Goal: Browse casually: Explore the website without a specific task or goal

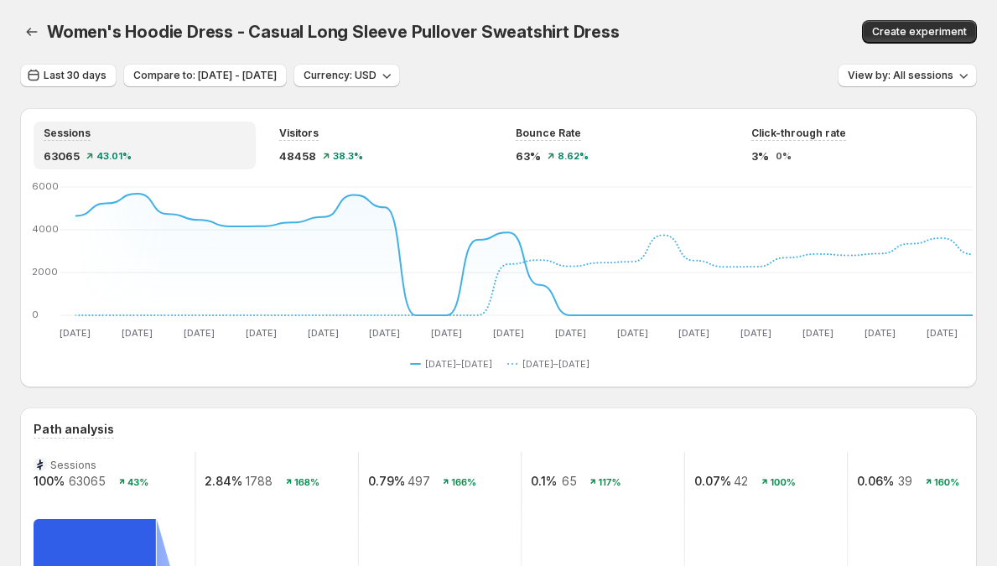
scroll to position [42, 0]
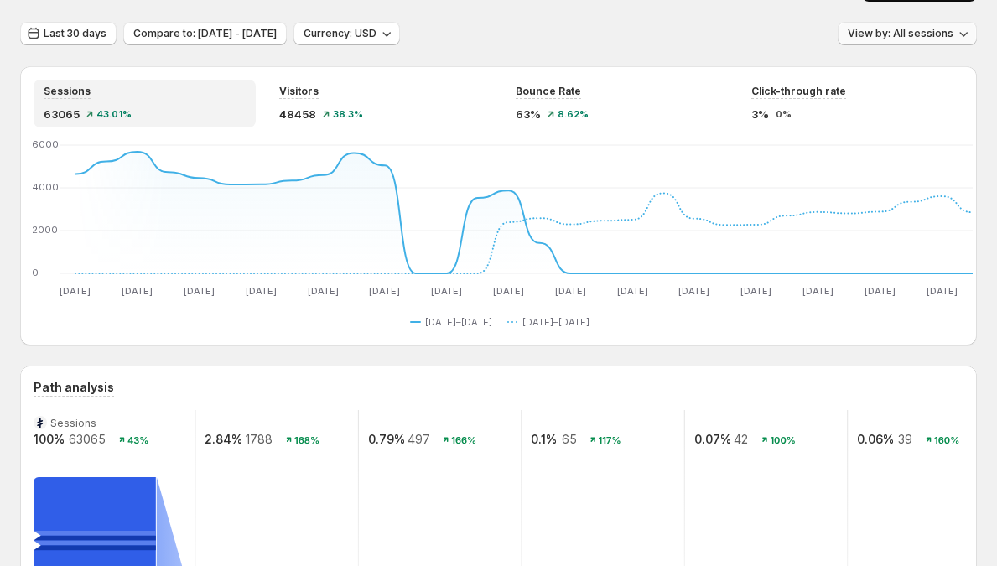
click at [882, 25] on button "View by: All sessions" at bounding box center [907, 33] width 139 height 23
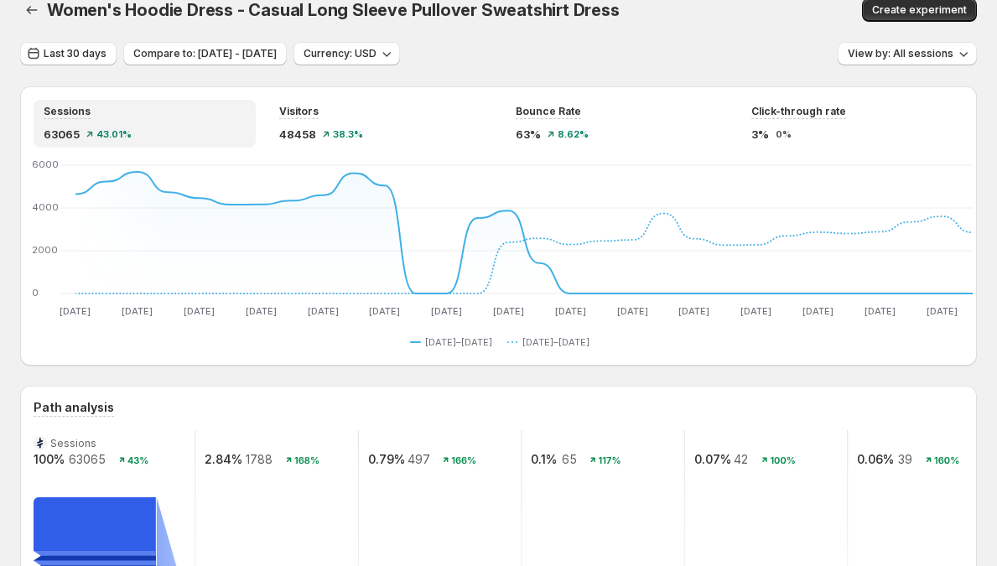
scroll to position [0, 0]
